Goal: Book appointment/travel/reservation

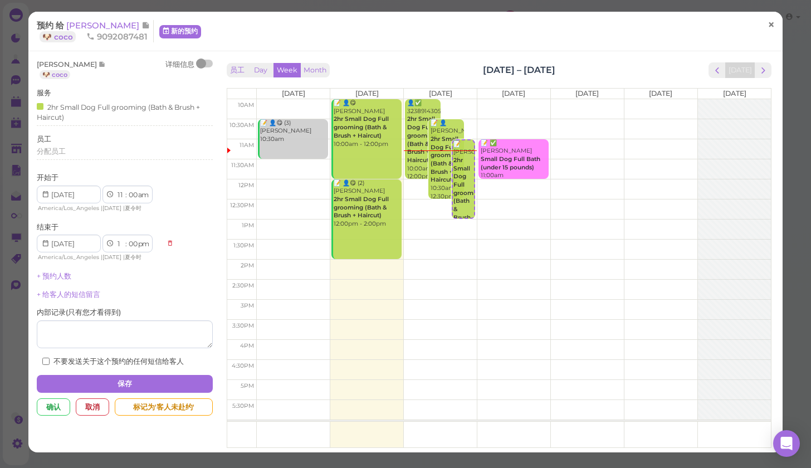
click at [774, 25] on span "×" at bounding box center [771, 25] width 7 height 16
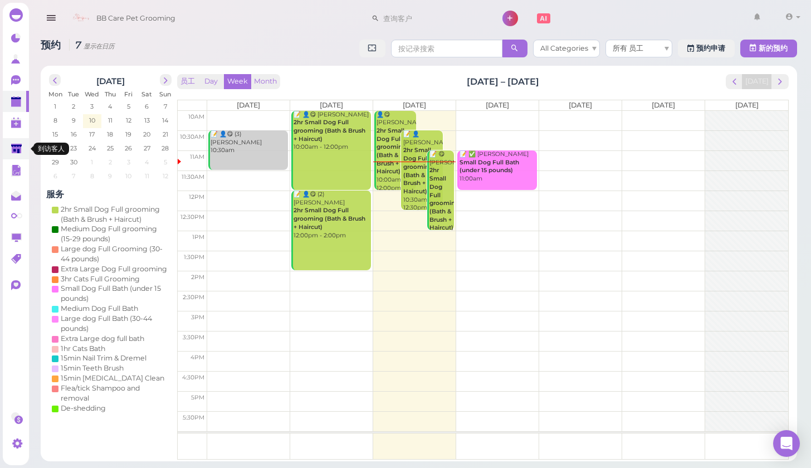
click at [9, 149] on link at bounding box center [16, 148] width 26 height 21
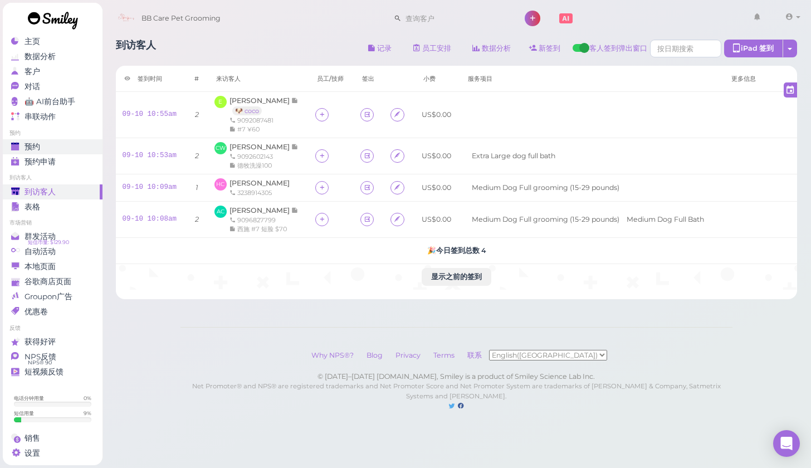
click at [36, 148] on span "预约" at bounding box center [33, 146] width 16 height 9
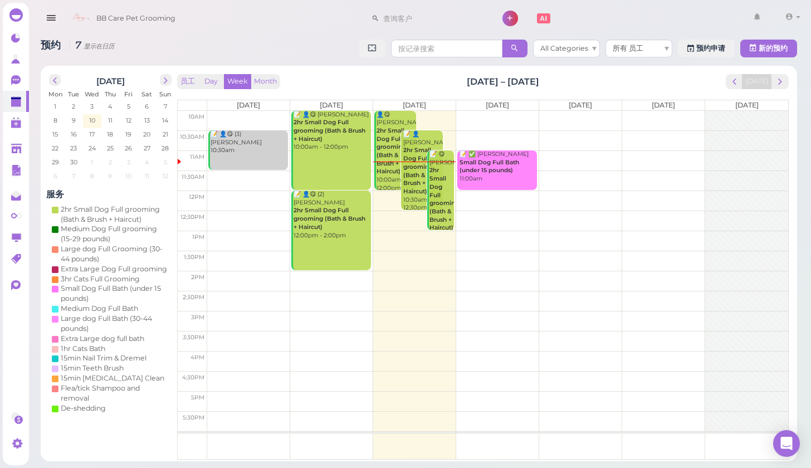
click at [471, 116] on td at bounding box center [497, 121] width 581 height 20
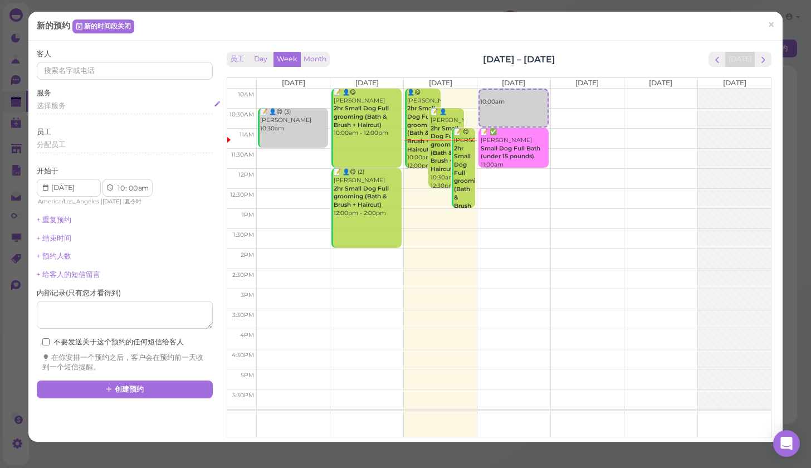
click at [40, 108] on span "选择服务" at bounding box center [51, 105] width 29 height 8
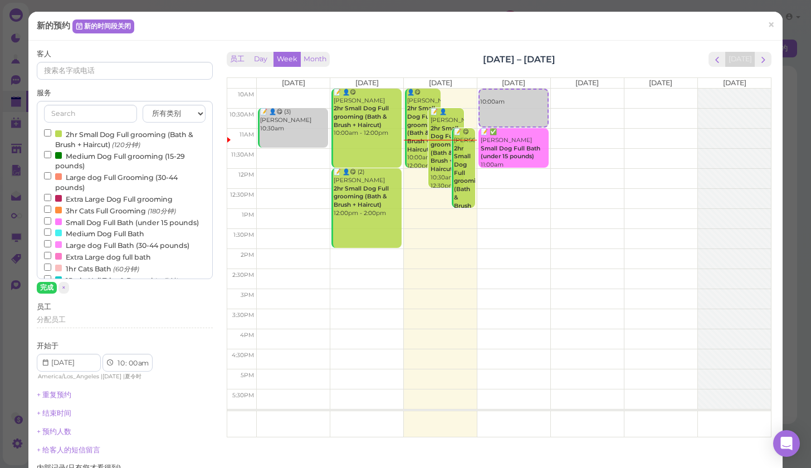
click at [46, 129] on input "2hr Small Dog Full grooming (Bath & Brush + Haircut) (120分钟)" at bounding box center [47, 132] width 7 height 7
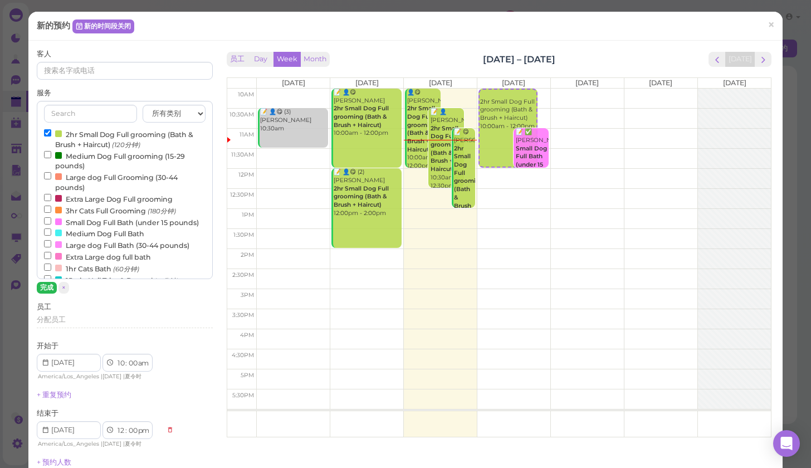
click at [41, 289] on button "完成" at bounding box center [47, 288] width 20 height 12
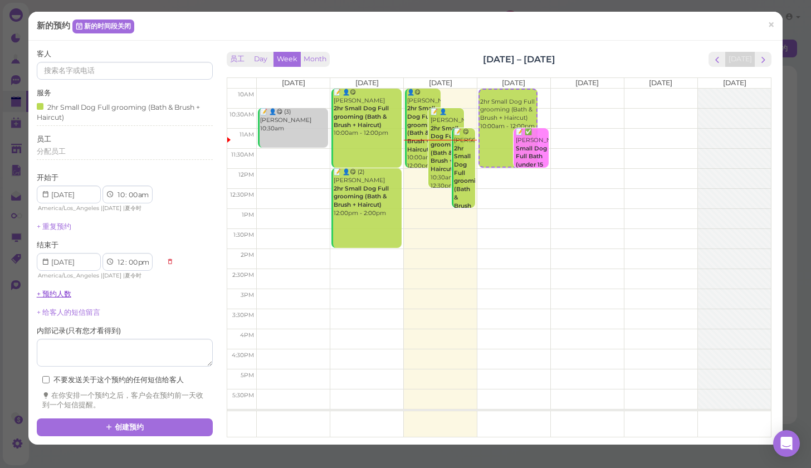
click at [52, 290] on link "+ 预约人数" at bounding box center [54, 294] width 35 height 8
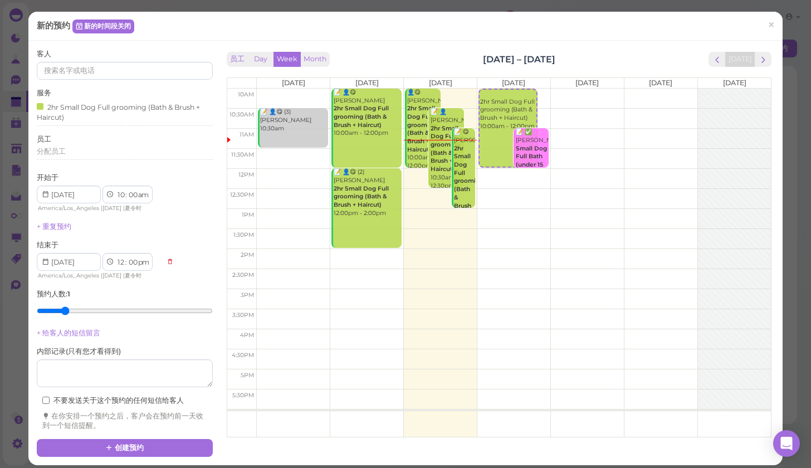
type input "2"
click at [70, 305] on input "range" at bounding box center [125, 311] width 176 height 18
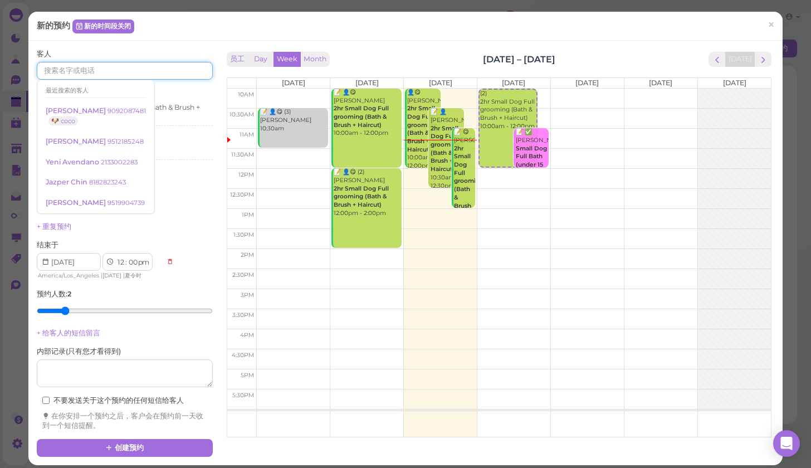
click at [78, 72] on input at bounding box center [125, 71] width 176 height 18
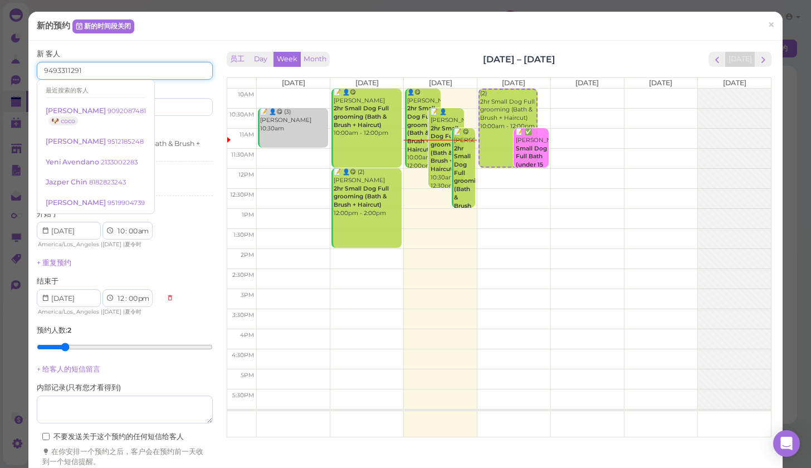
click at [53, 72] on input "9493311291" at bounding box center [125, 71] width 176 height 18
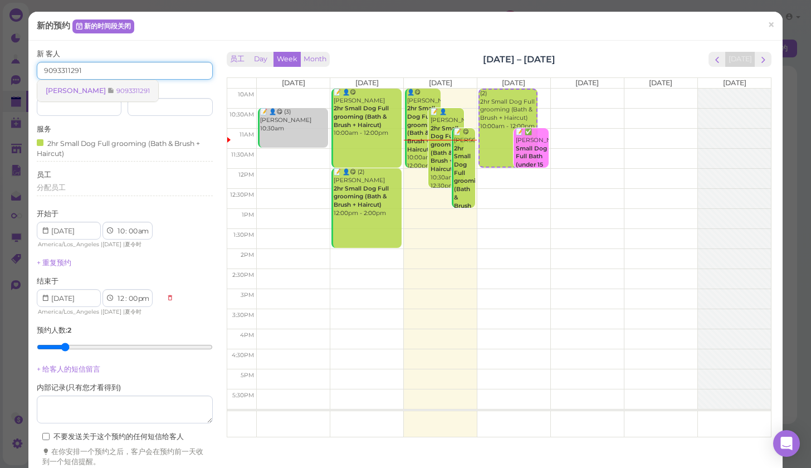
type input "9093311291"
click at [108, 89] on icon at bounding box center [111, 90] width 7 height 8
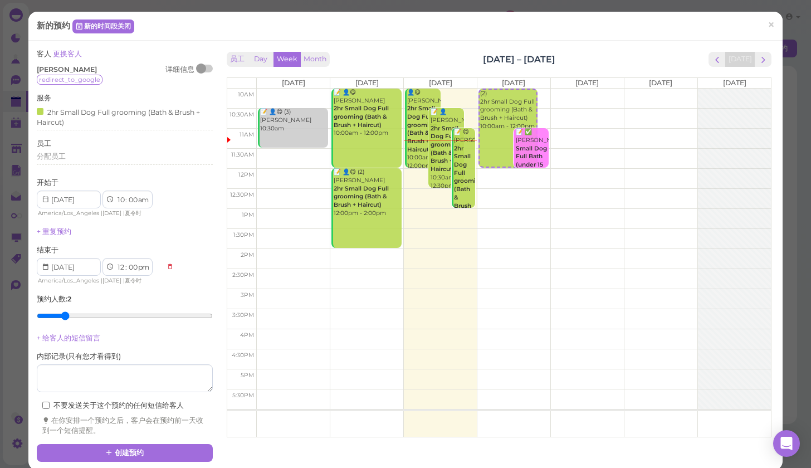
click at [137, 339] on div "客人 更换客人 [PERSON_NAME] 详细信息 redirect_to_google 服务 2hr Small Dog Full grooming (B…" at bounding box center [125, 242] width 176 height 387
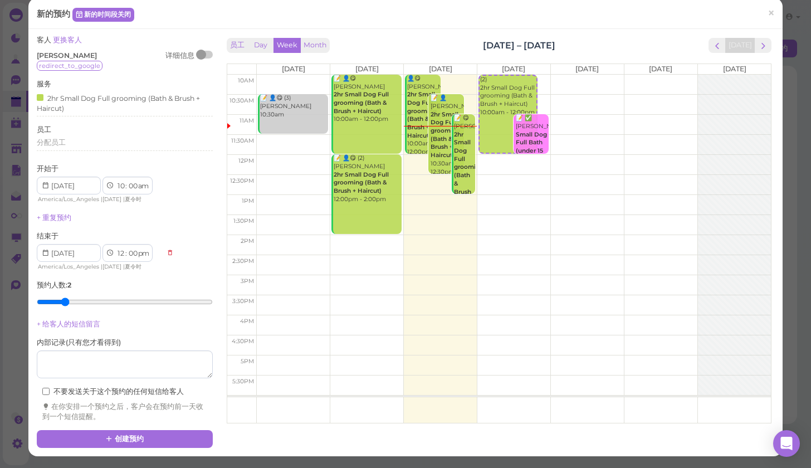
scroll to position [50, 0]
click at [118, 430] on button "创建预约" at bounding box center [125, 439] width 176 height 18
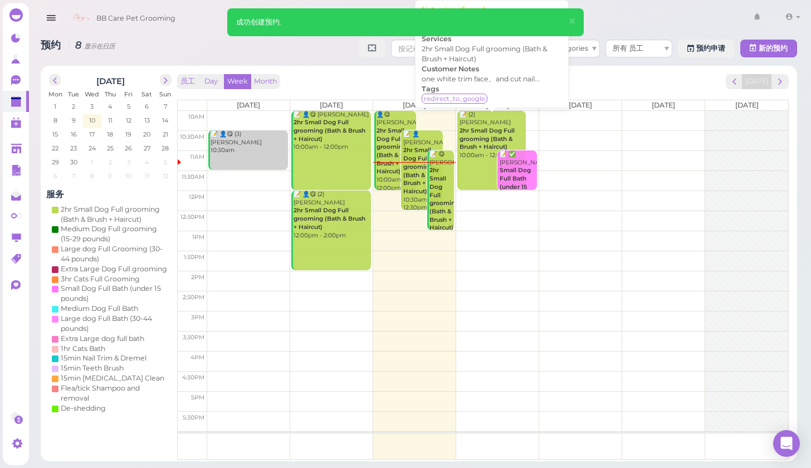
click at [476, 153] on link "📝 (2) [PERSON_NAME] 2hr Small Dog Full grooming (Bath & Brush + Haircut) 10:00a…" at bounding box center [491, 151] width 68 height 80
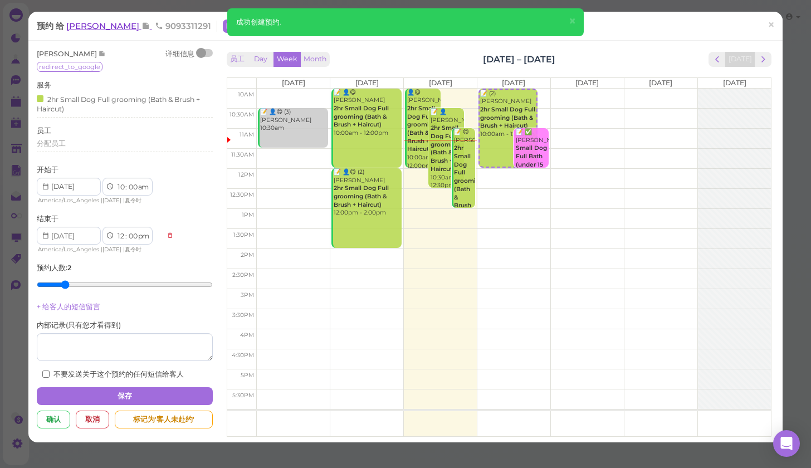
click at [122, 23] on span "[PERSON_NAME]" at bounding box center [103, 26] width 75 height 11
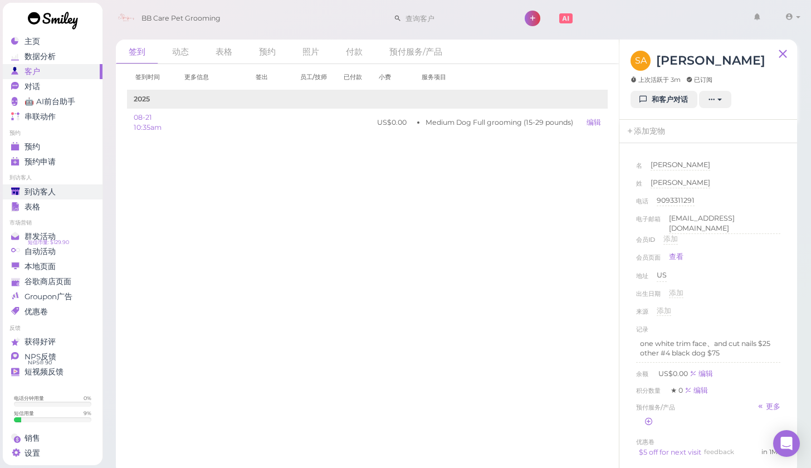
click at [32, 194] on span "到访客人" at bounding box center [40, 191] width 31 height 9
